Goal: Transaction & Acquisition: Download file/media

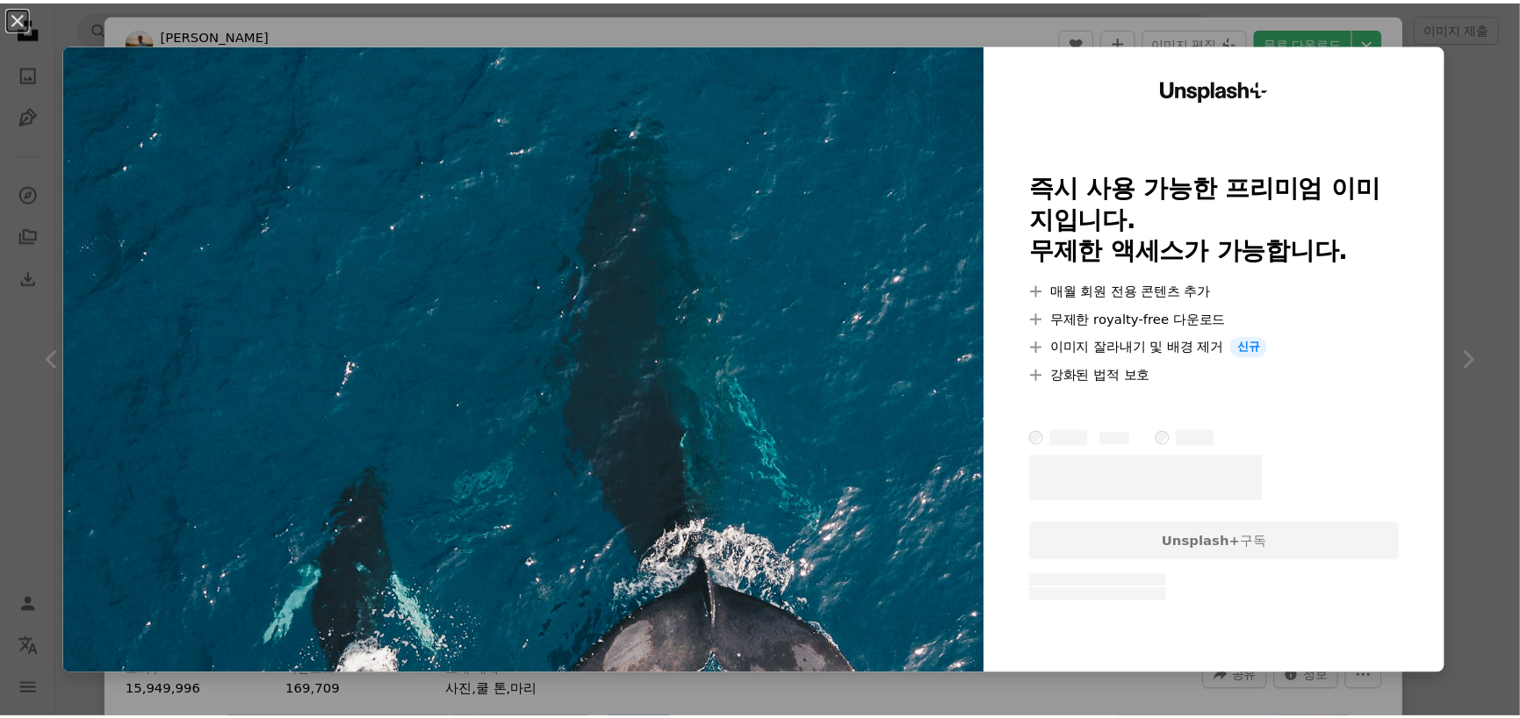
scroll to position [0, 790]
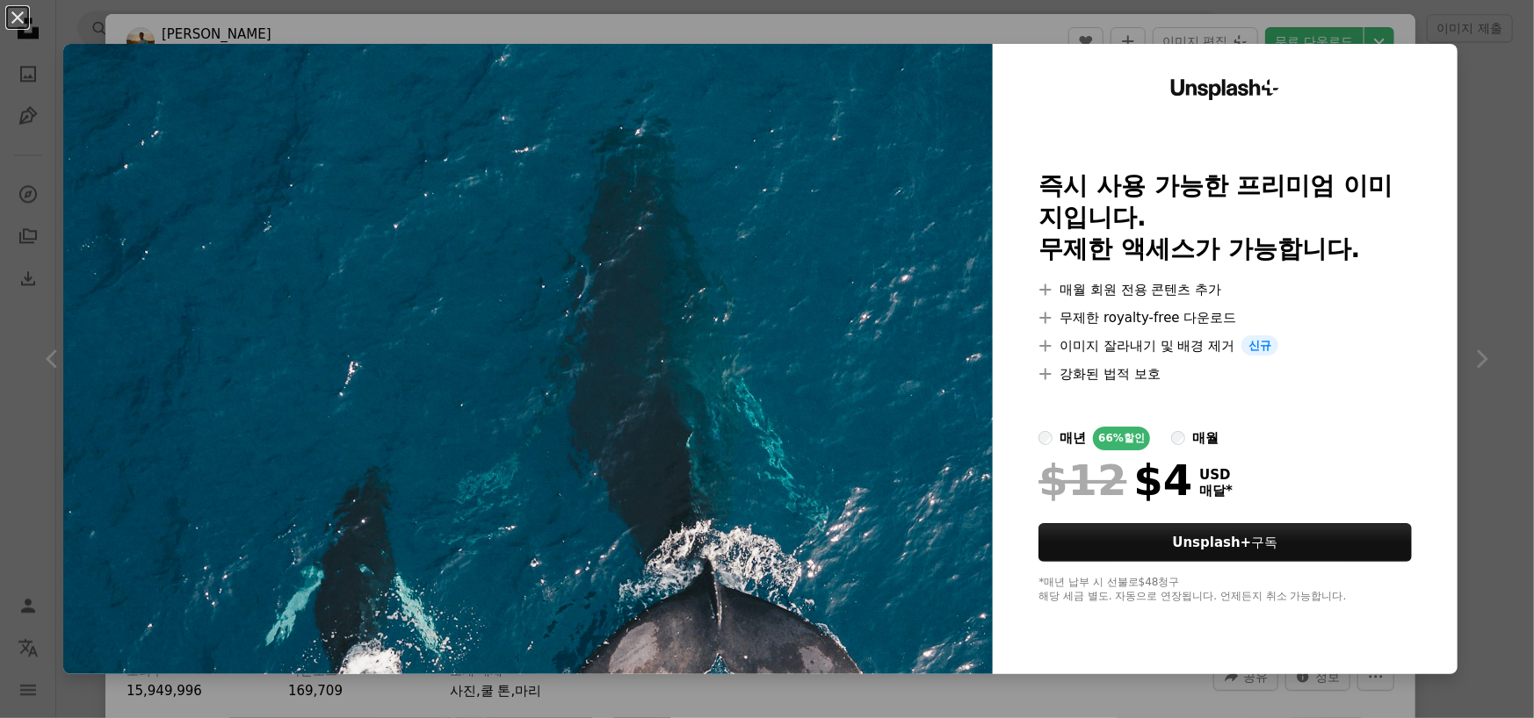
click at [825, 465] on img at bounding box center [527, 359] width 929 height 631
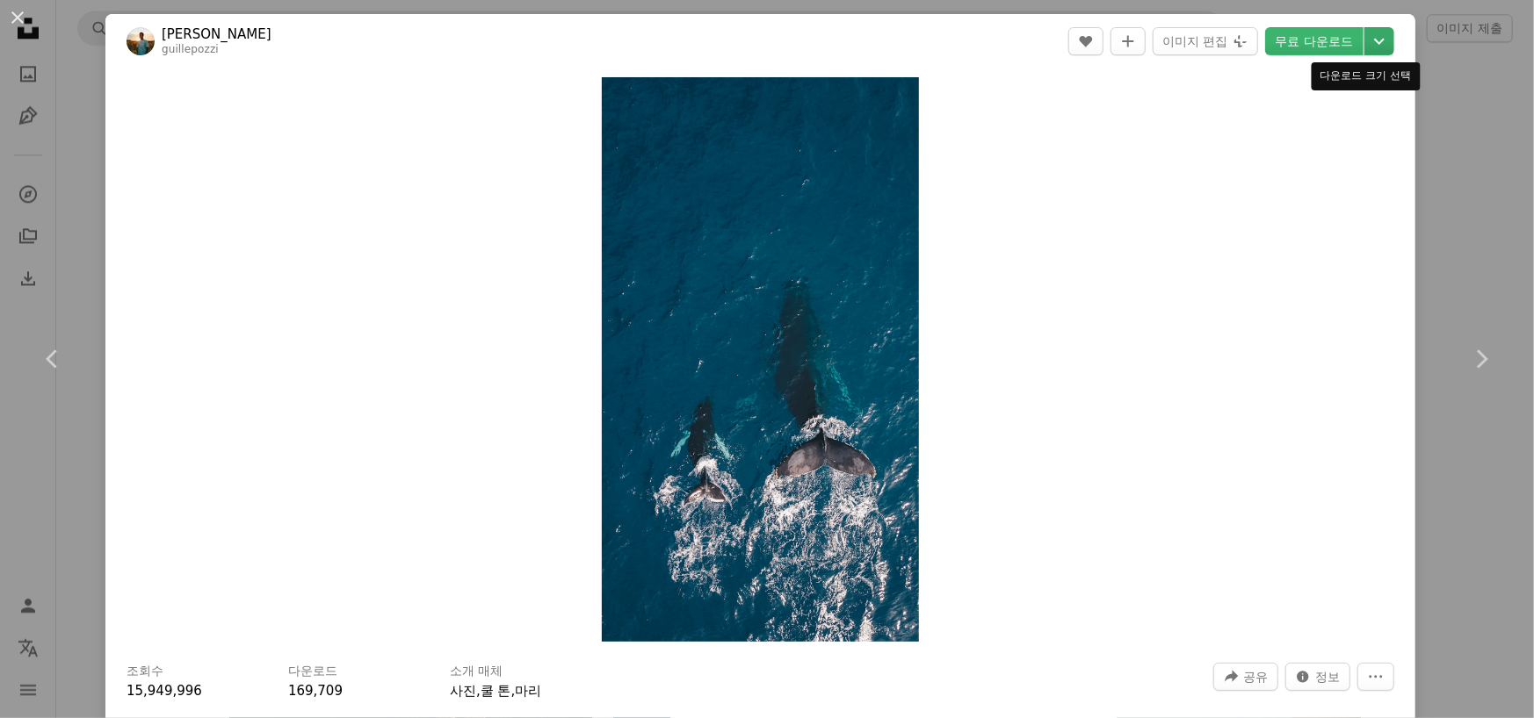
click at [1365, 43] on icon "Chevron down" at bounding box center [1379, 41] width 28 height 21
click at [1327, 151] on div "S ( 640 x 1137 ) 원본 크기 ( 1500 x 2667 ) 이미지 편집 Plus sign for Unsplash+" at bounding box center [1304, 108] width 172 height 92
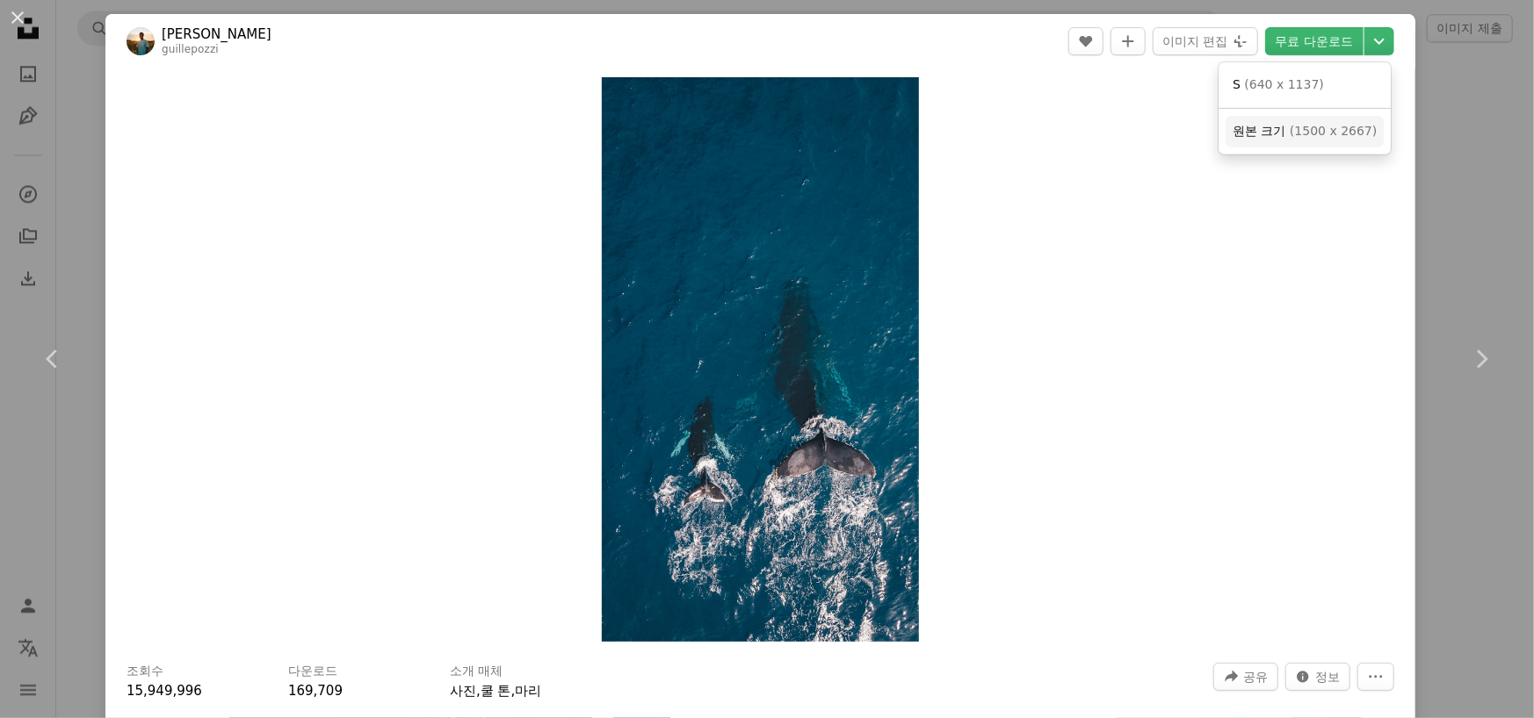
click at [1329, 138] on span "( 1500 x 2667 )" at bounding box center [1332, 131] width 87 height 14
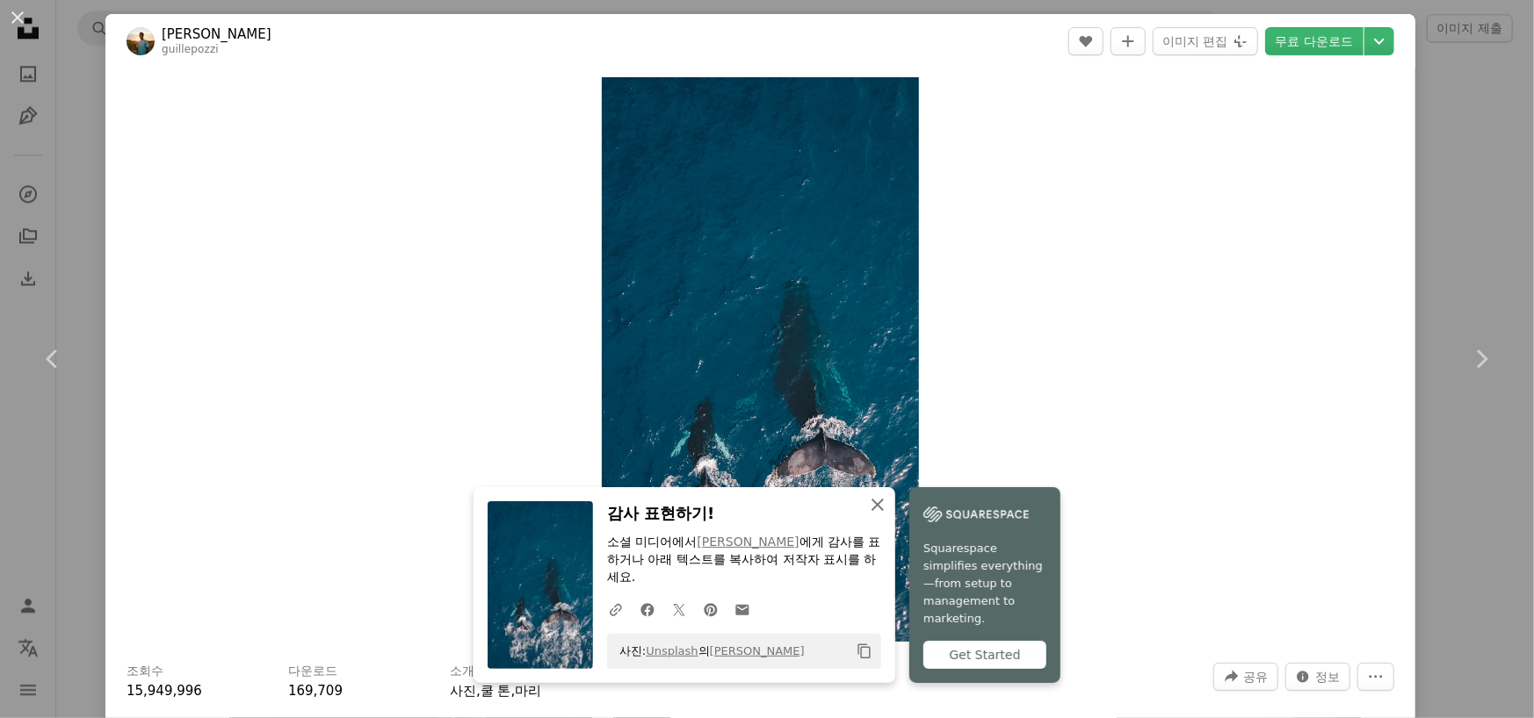
click at [875, 508] on icon "An X shape" at bounding box center [877, 504] width 21 height 21
